Goal: Use online tool/utility: Utilize a website feature to perform a specific function

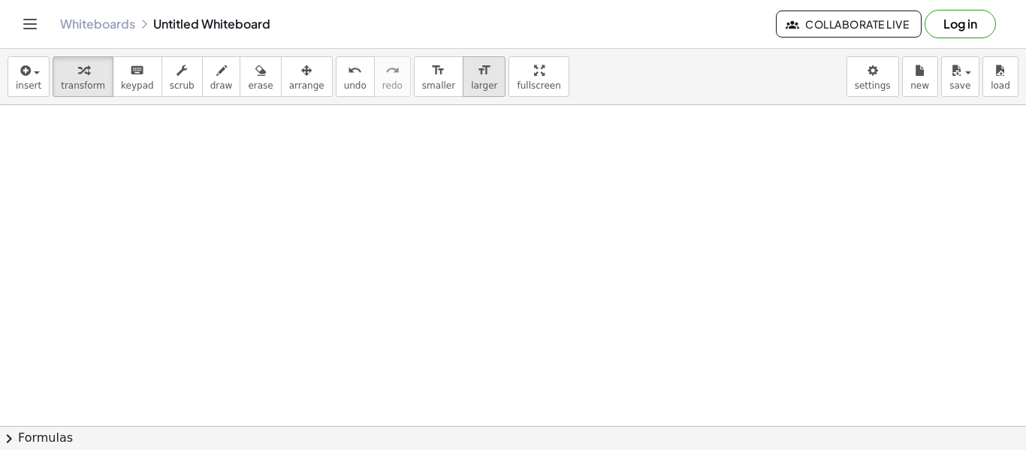
click at [471, 90] on span "larger" at bounding box center [484, 85] width 26 height 11
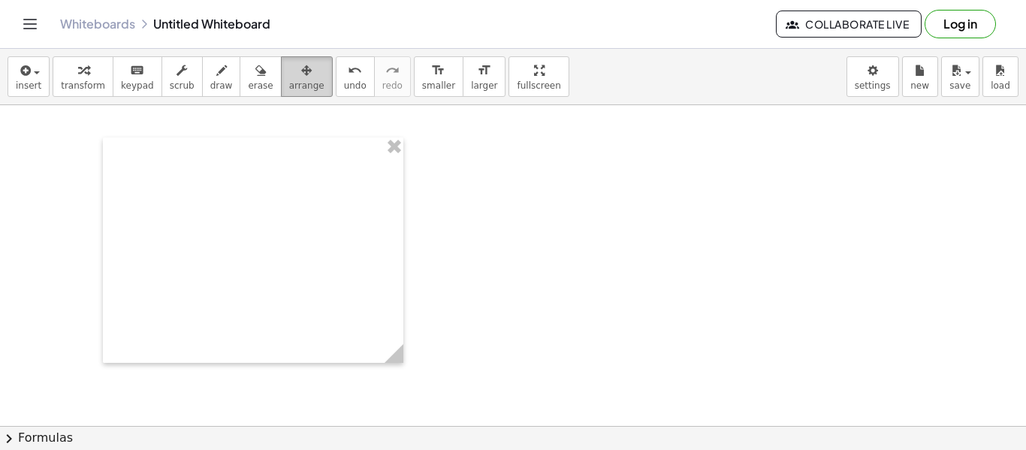
click at [300, 71] on div "button" at bounding box center [306, 70] width 35 height 18
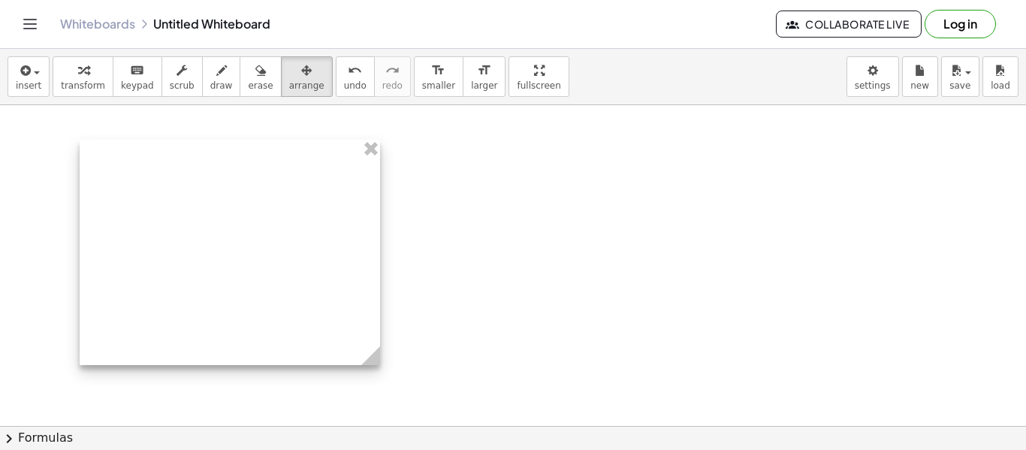
drag, startPoint x: 345, startPoint y: 174, endPoint x: 321, endPoint y: 174, distance: 23.3
click at [321, 174] on div at bounding box center [230, 252] width 300 height 225
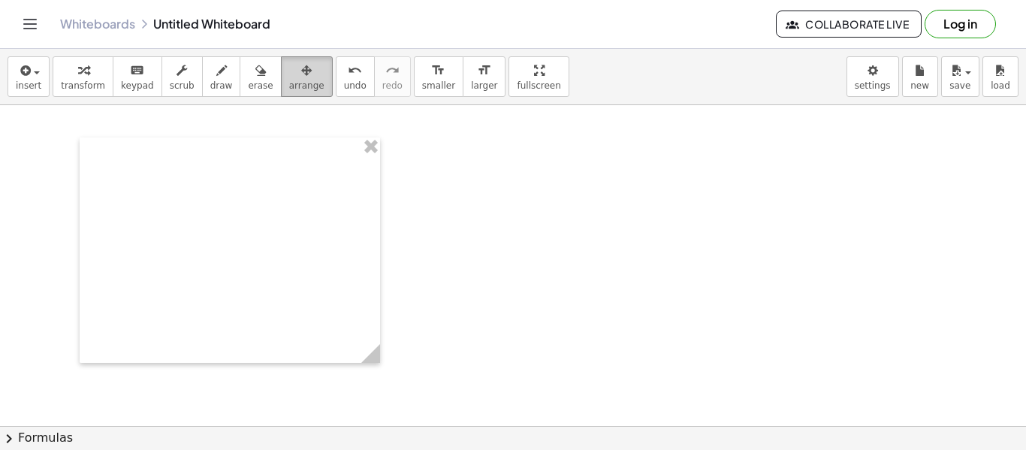
click at [287, 96] on button "arrange" at bounding box center [307, 76] width 52 height 41
click at [301, 62] on icon "button" at bounding box center [306, 71] width 11 height 18
click at [301, 70] on icon "button" at bounding box center [306, 71] width 11 height 18
click at [571, 32] on div "Whiteboards Untitled Whiteboard Collaborate Live Log in" at bounding box center [513, 24] width 990 height 48
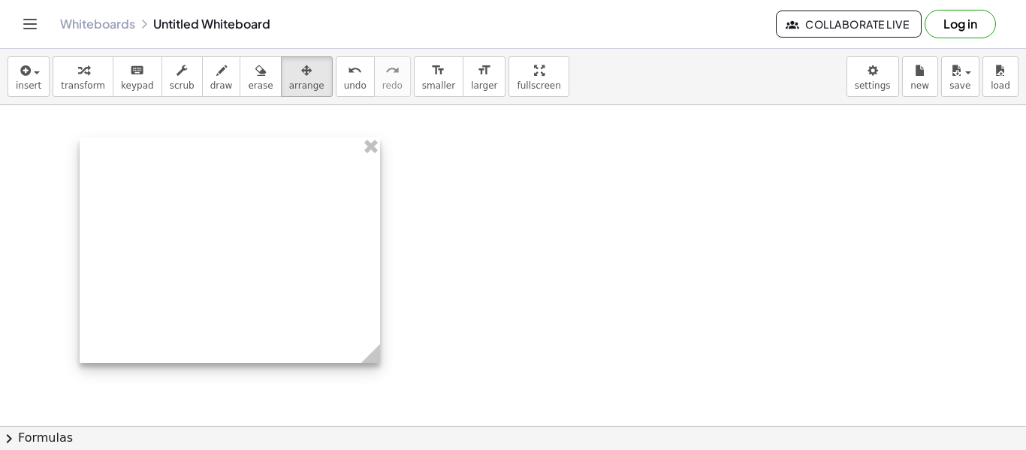
click at [247, 255] on div at bounding box center [230, 249] width 300 height 225
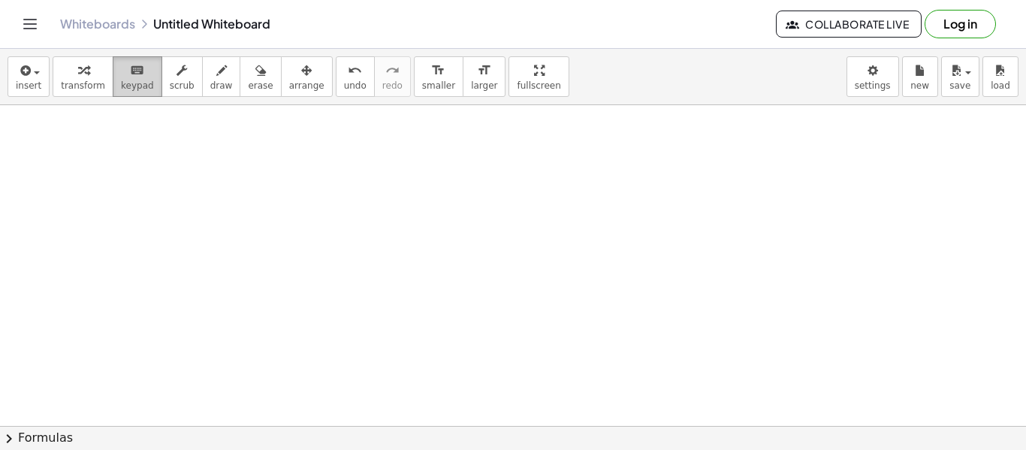
click at [121, 80] on span "keypad" at bounding box center [137, 85] width 33 height 11
click at [344, 83] on span "undo" at bounding box center [355, 85] width 23 height 11
